Goal: Task Accomplishment & Management: Use online tool/utility

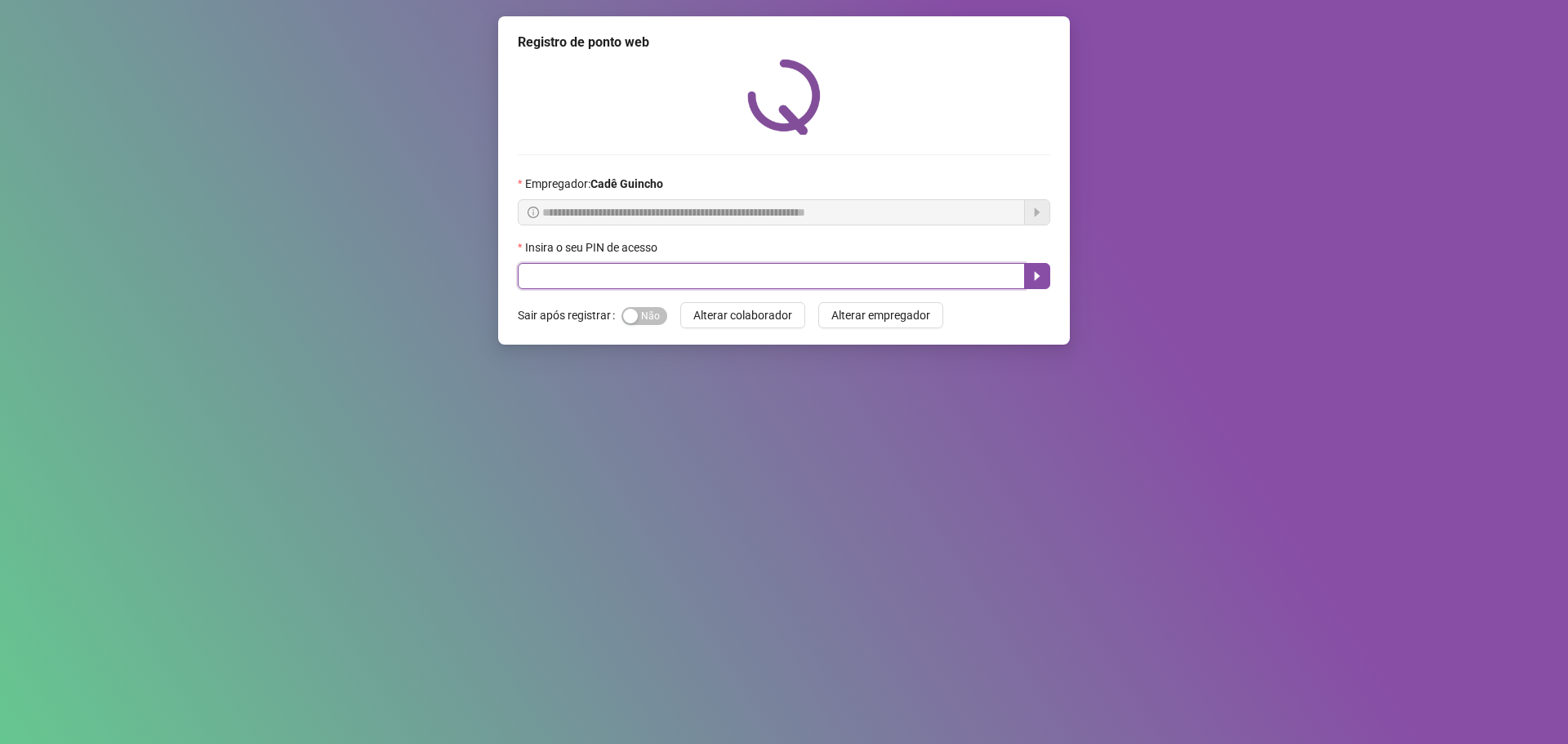
click at [671, 280] on input "text" at bounding box center [771, 276] width 507 height 26
type input "*****"
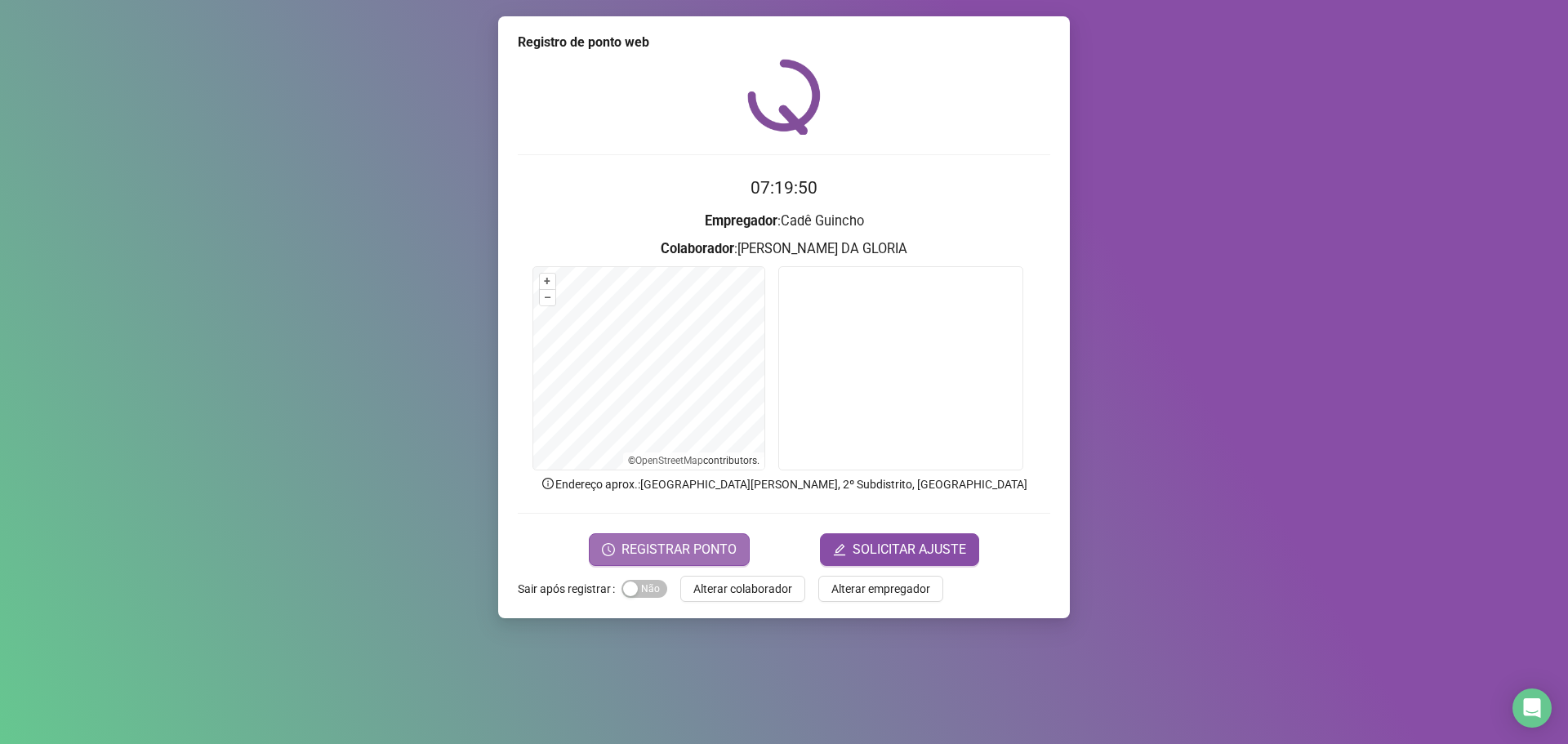
click at [736, 543] on span "REGISTRAR PONTO" at bounding box center [679, 549] width 115 height 20
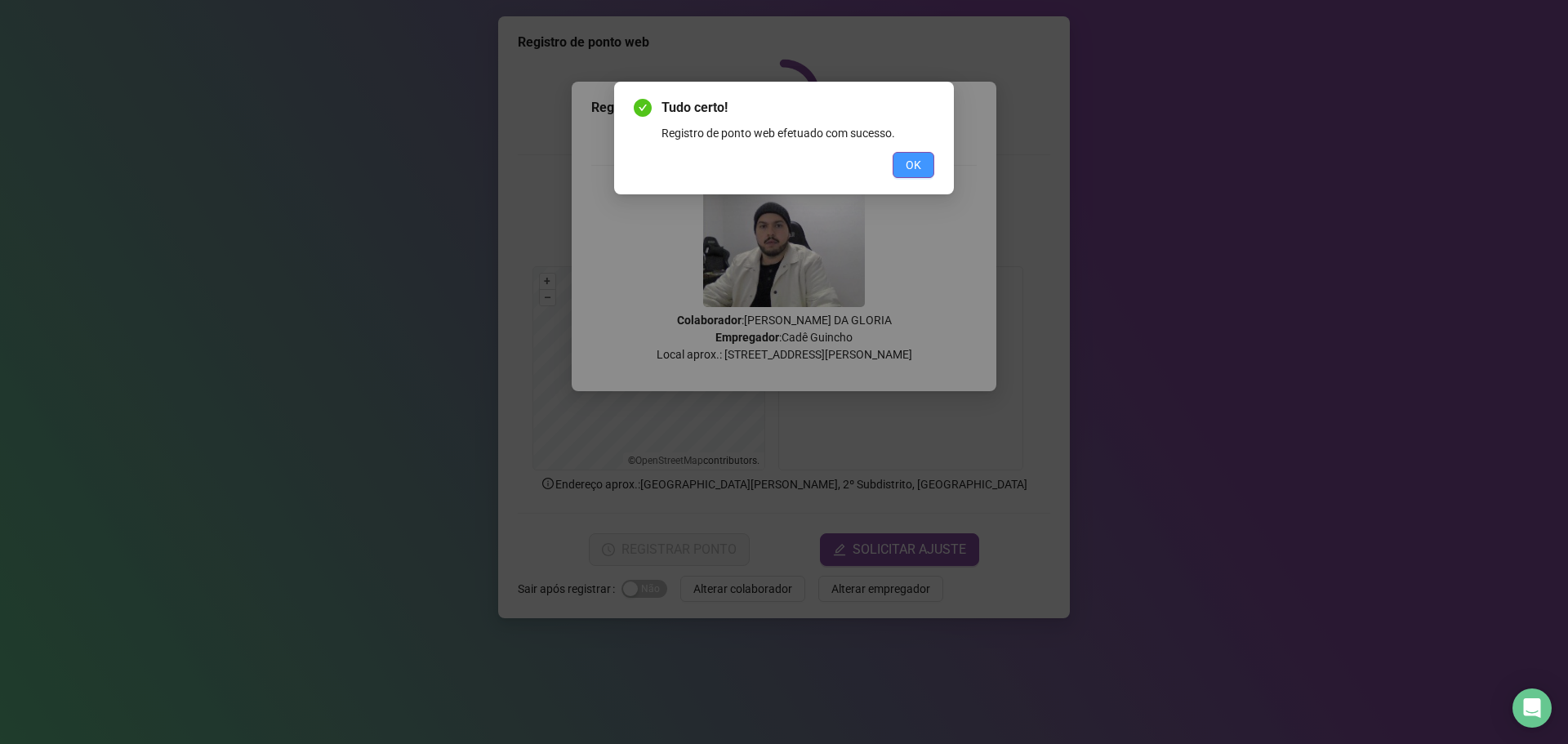
click at [930, 170] on button "OK" at bounding box center [913, 165] width 41 height 26
